Goal: Information Seeking & Learning: Learn about a topic

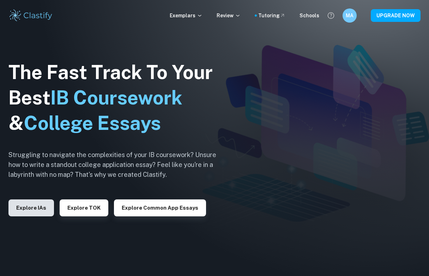
click at [35, 208] on button "Explore IAs" at bounding box center [30, 207] width 45 height 17
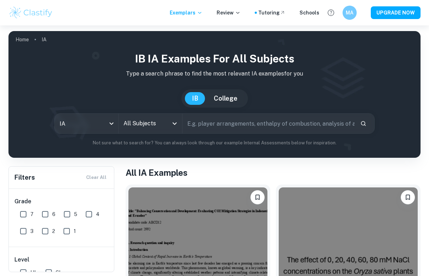
click at [144, 128] on input "All Subjects" at bounding box center [145, 123] width 47 height 13
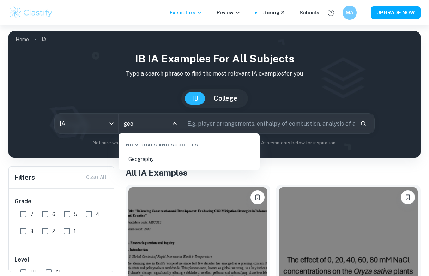
click at [151, 159] on li "Geography" at bounding box center [188, 159] width 135 height 16
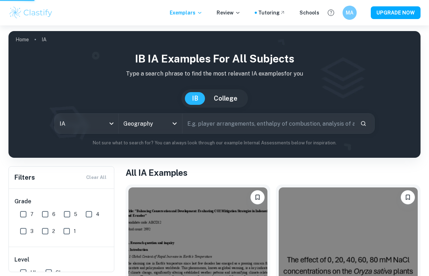
type input "Geography"
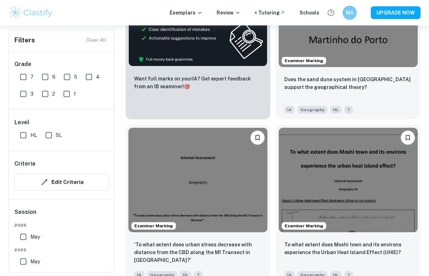
scroll to position [462, 0]
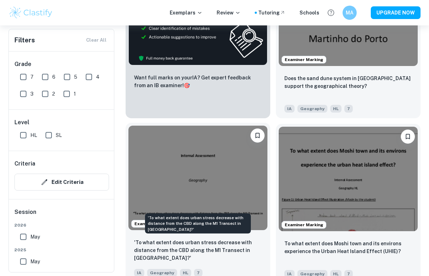
click at [211, 245] on p "'To what extent does urban stress decrease with distance from the CBD along the…" at bounding box center [198, 249] width 128 height 23
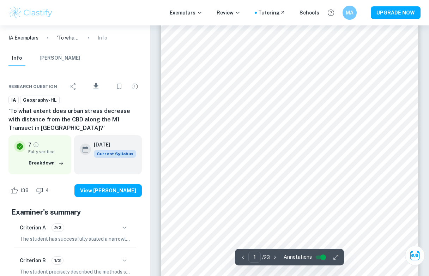
scroll to position [208, 0]
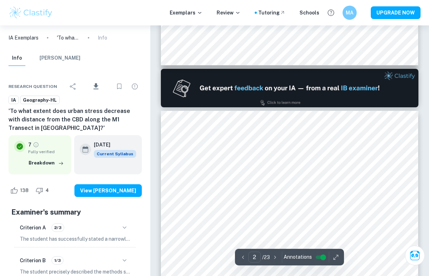
type input "1"
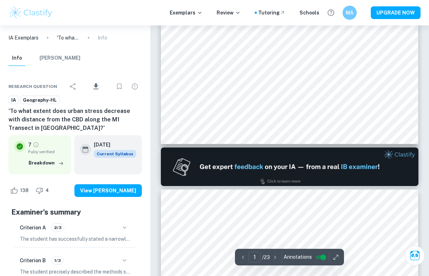
scroll to position [0, 0]
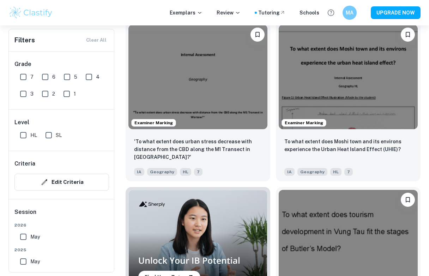
scroll to position [565, 0]
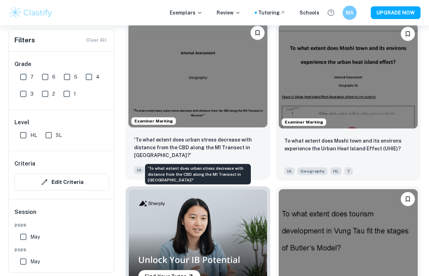
click at [205, 148] on p "'To what extent does urban stress decrease with distance from the CBD along the…" at bounding box center [198, 147] width 128 height 23
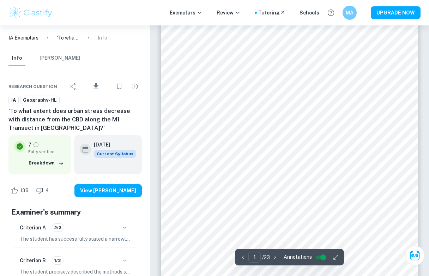
scroll to position [87, 0]
